Goal: Check status: Check status

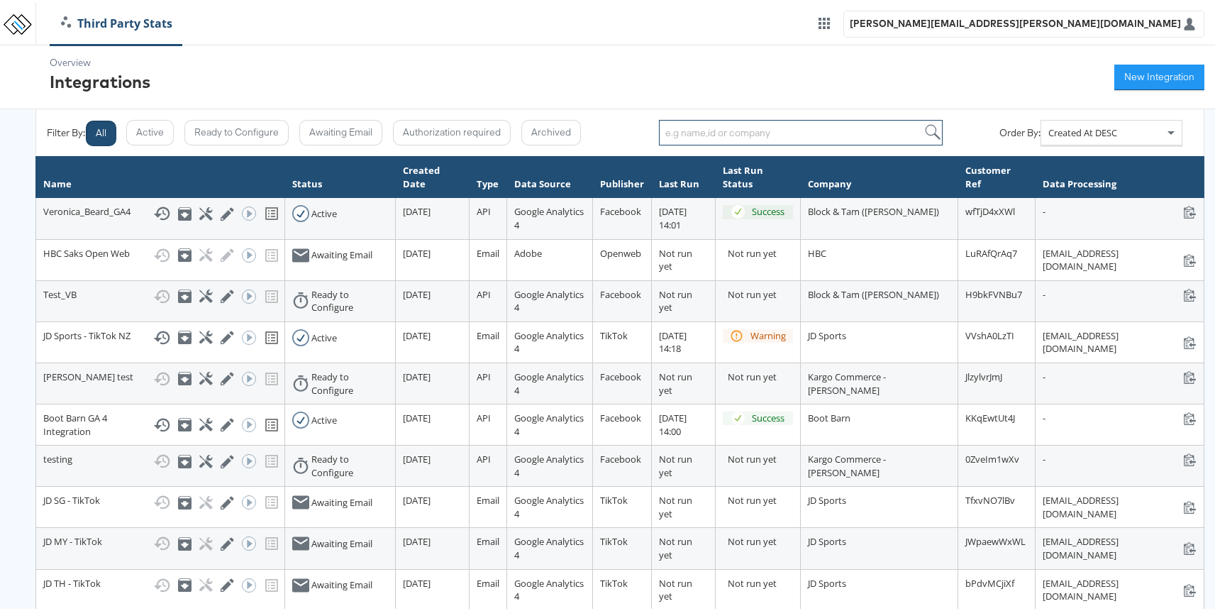
click at [698, 137] on input "search" at bounding box center [801, 130] width 284 height 26
type input "nei"
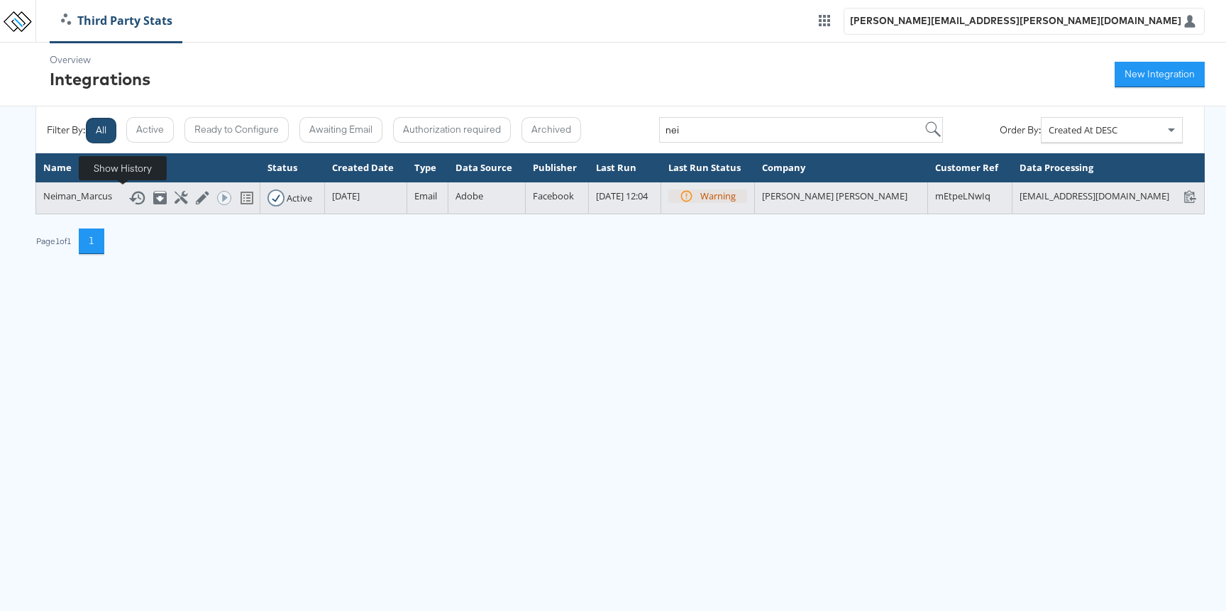
click at [129, 199] on icon at bounding box center [137, 197] width 16 height 13
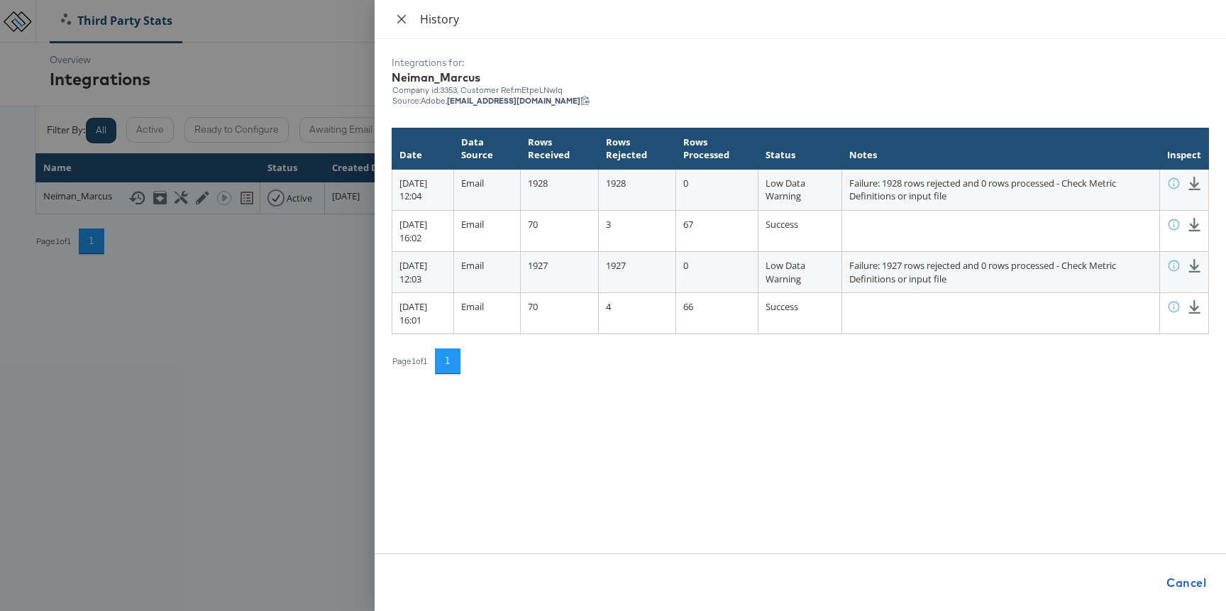
click at [399, 20] on icon "close" at bounding box center [401, 18] width 9 height 9
